Goal: Navigation & Orientation: Find specific page/section

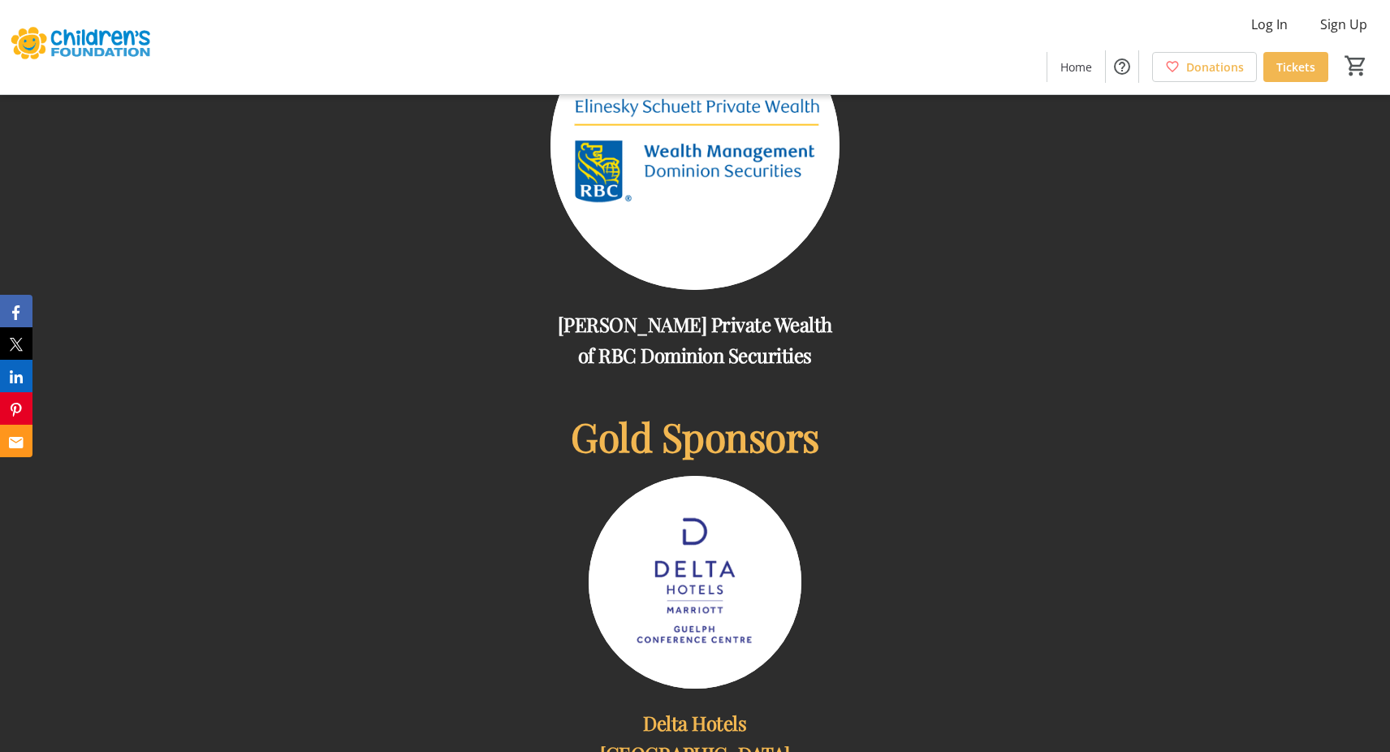
scroll to position [1274, 0]
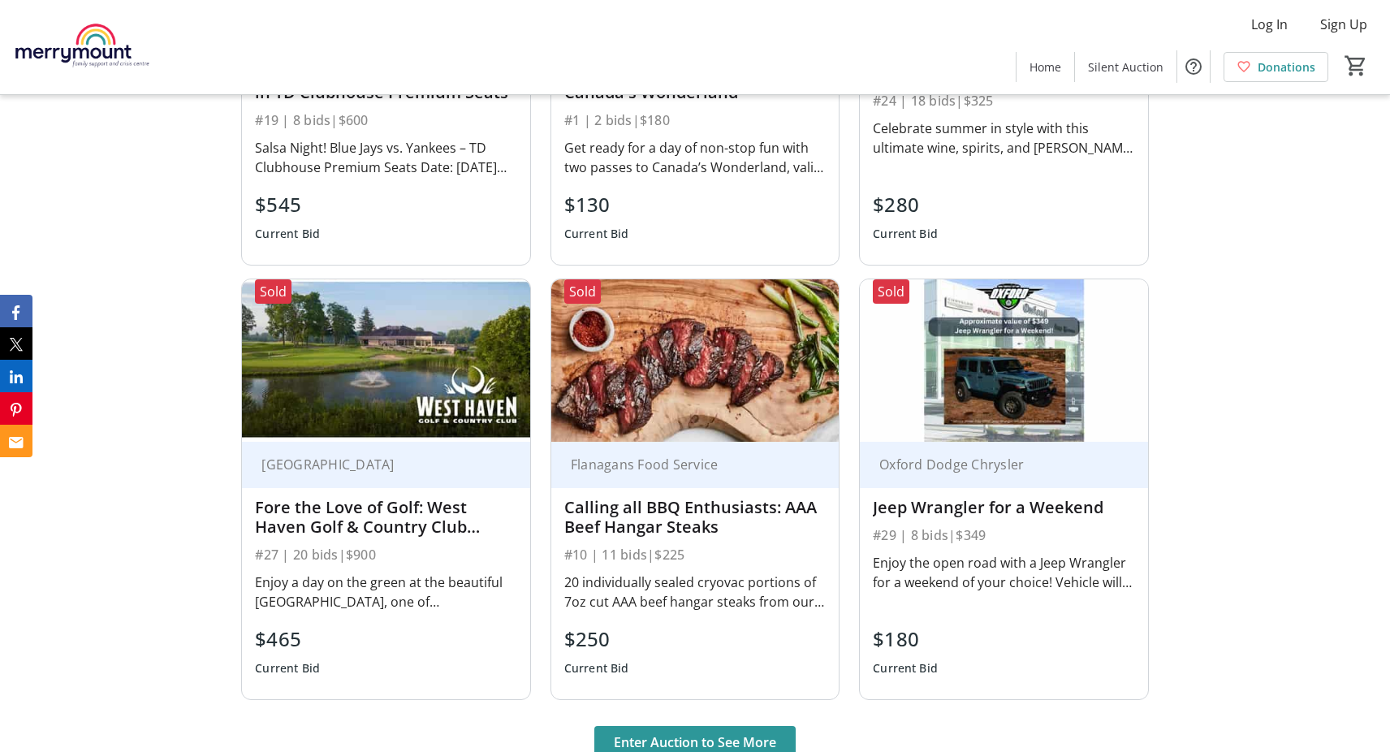
scroll to position [1292, 0]
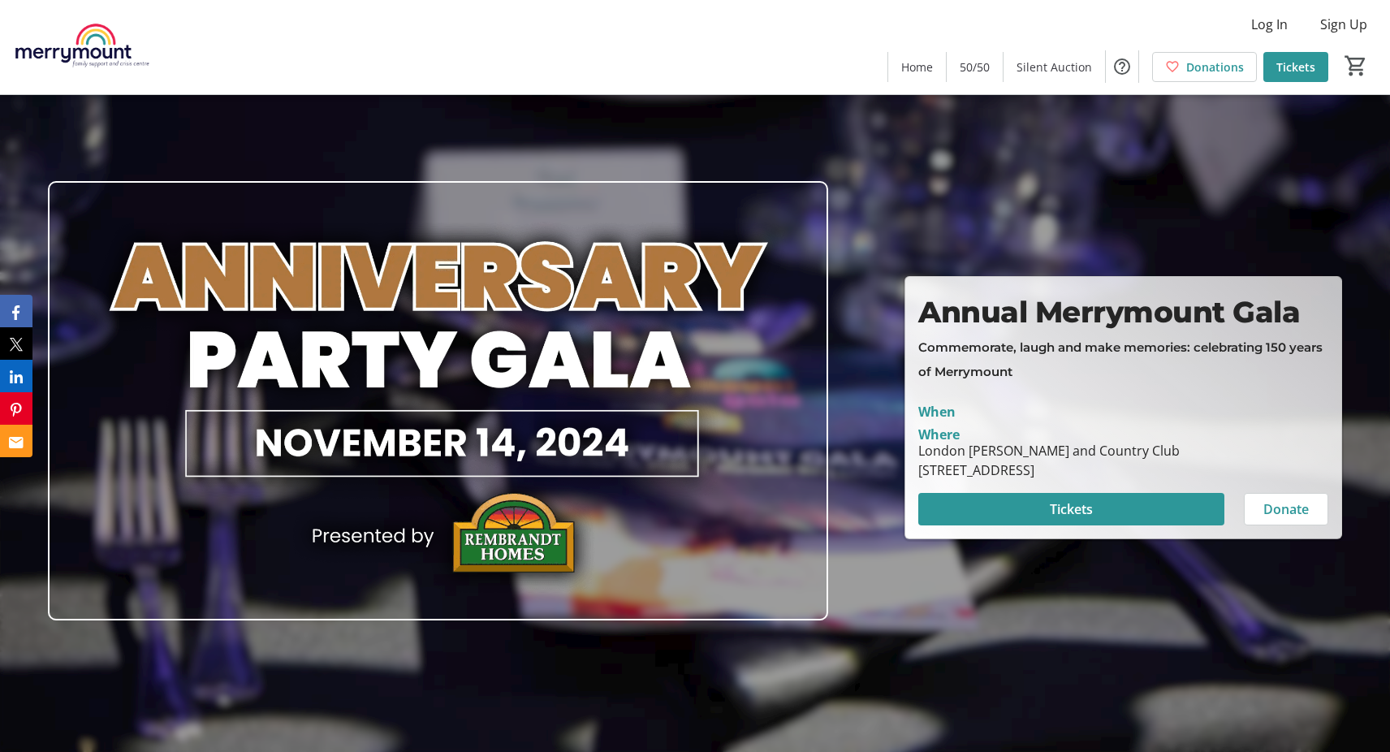
scroll to position [3742, 0]
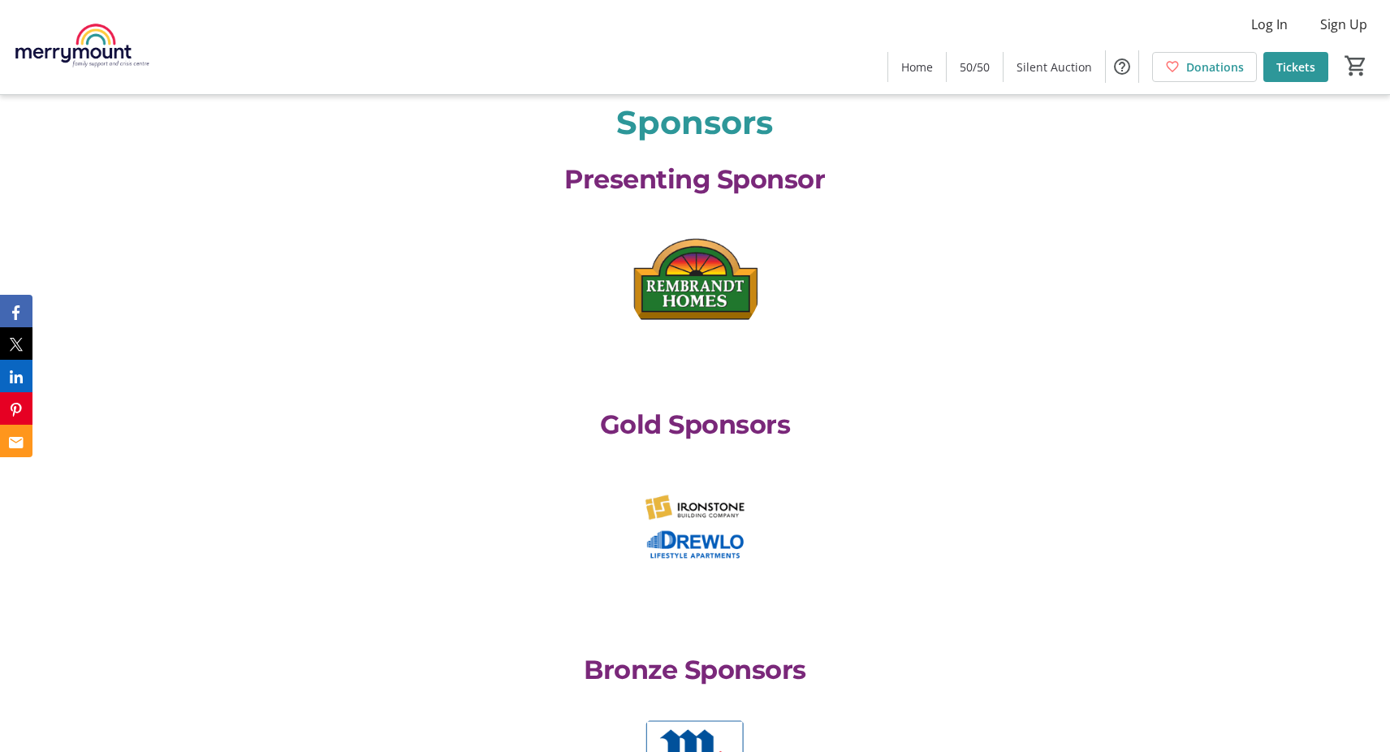
click at [699, 326] on img at bounding box center [695, 279] width 135 height 135
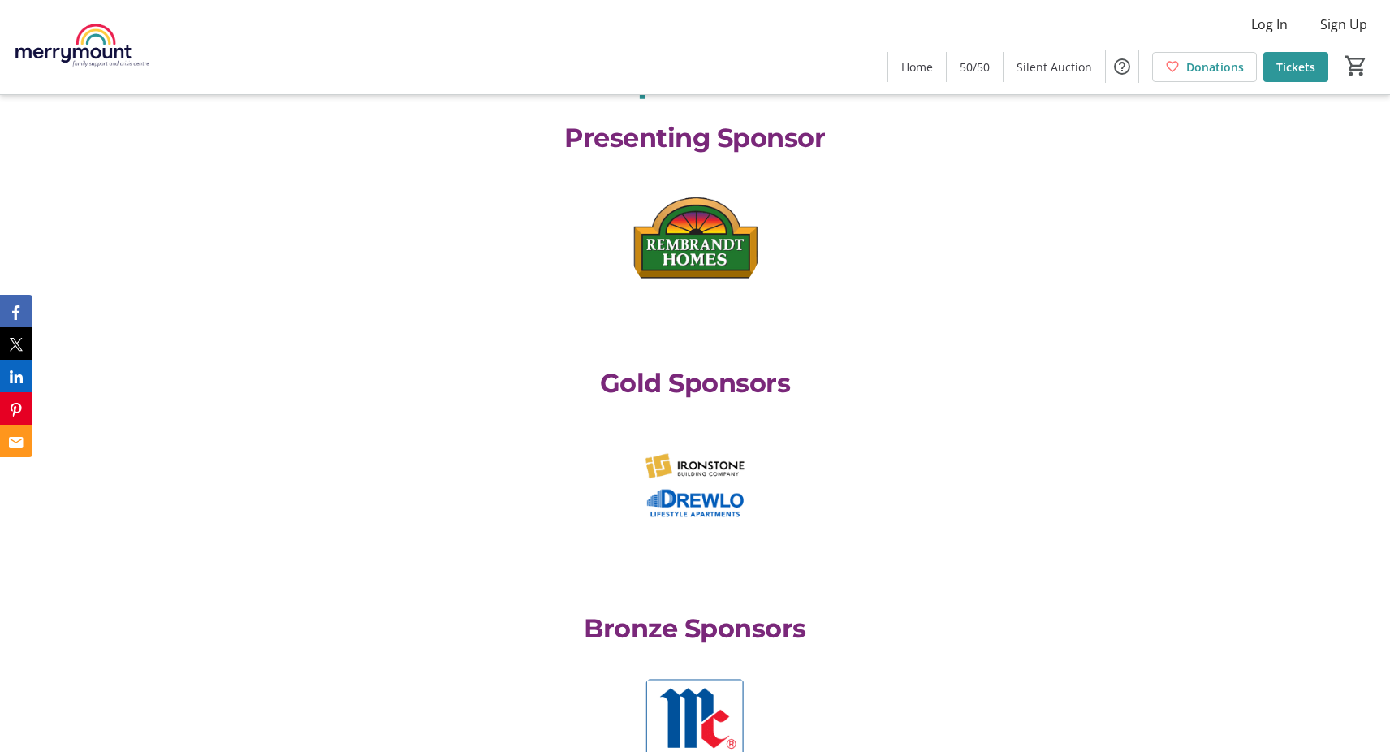
scroll to position [3784, 0]
click at [663, 290] on img at bounding box center [695, 238] width 135 height 135
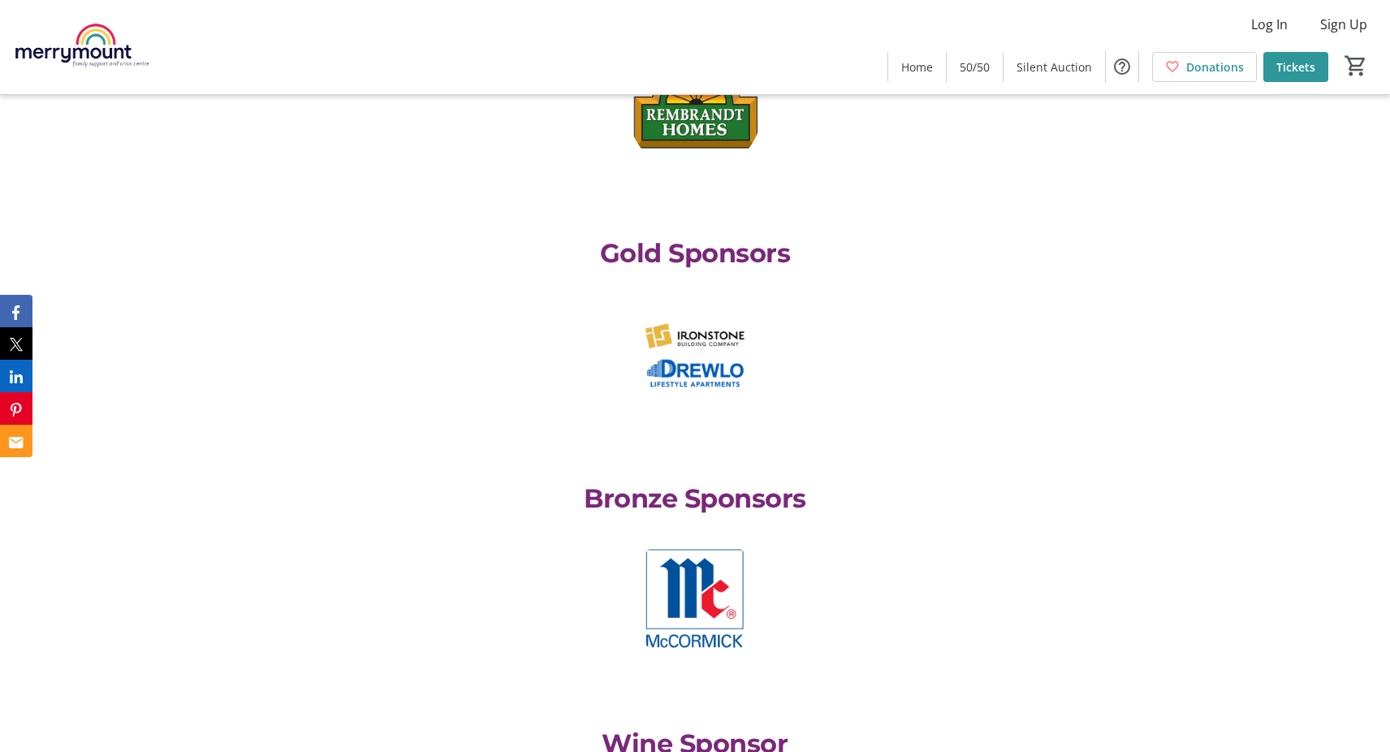
scroll to position [3915, 0]
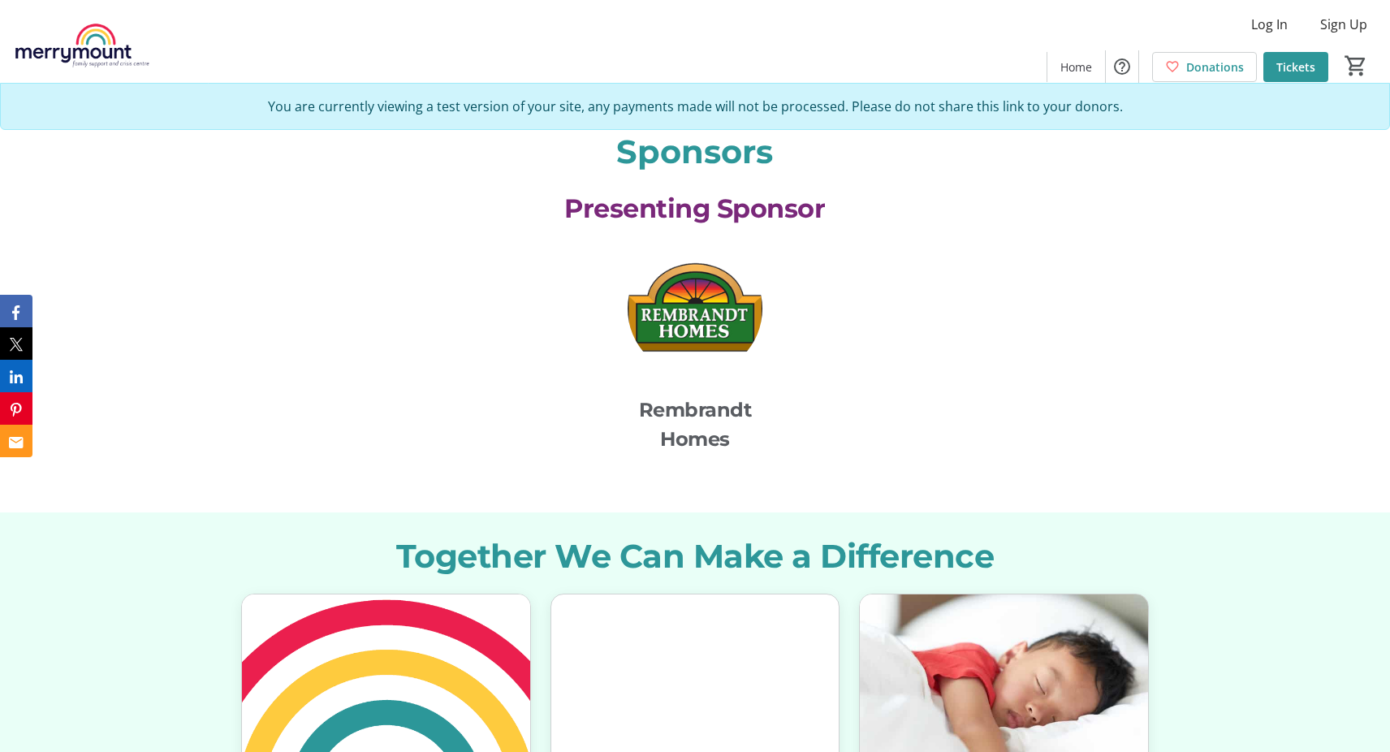
scroll to position [2285, 0]
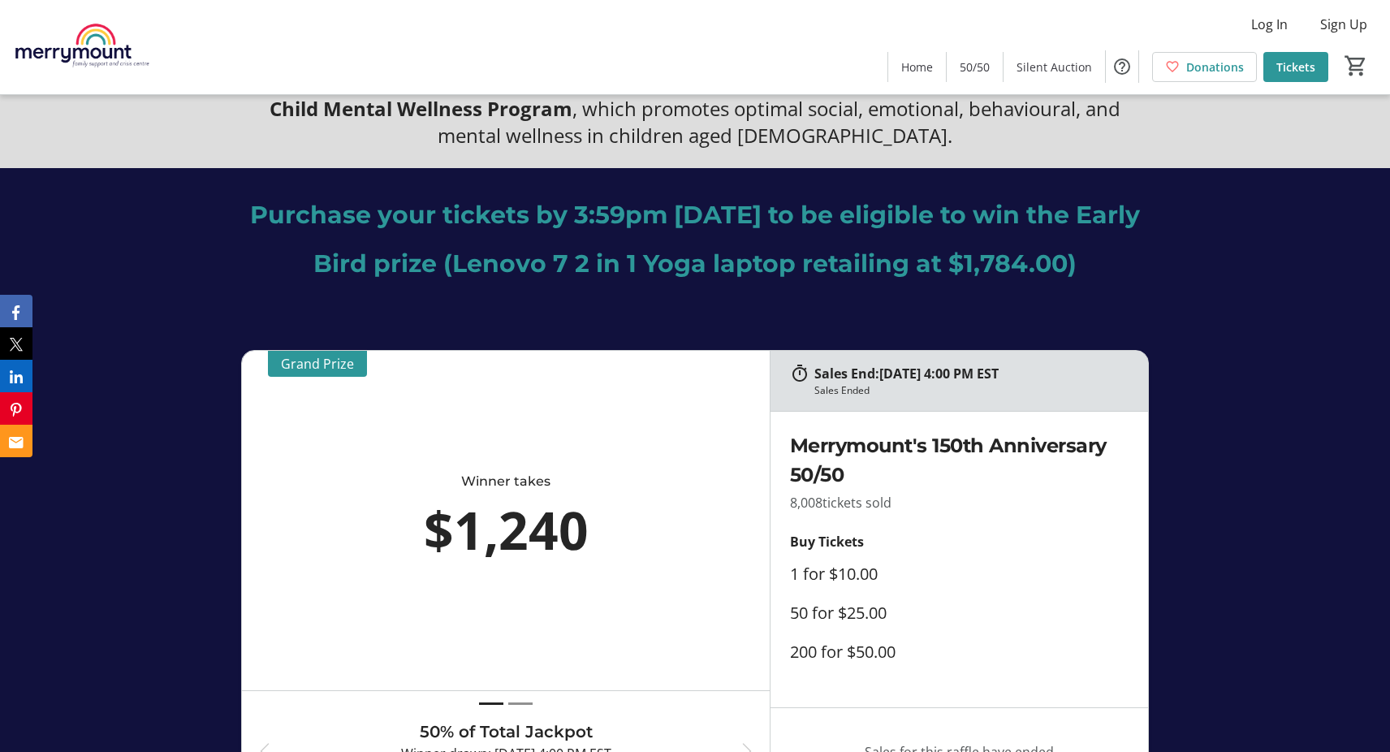
scroll to position [862, 0]
